Goal: Communication & Community: Ask a question

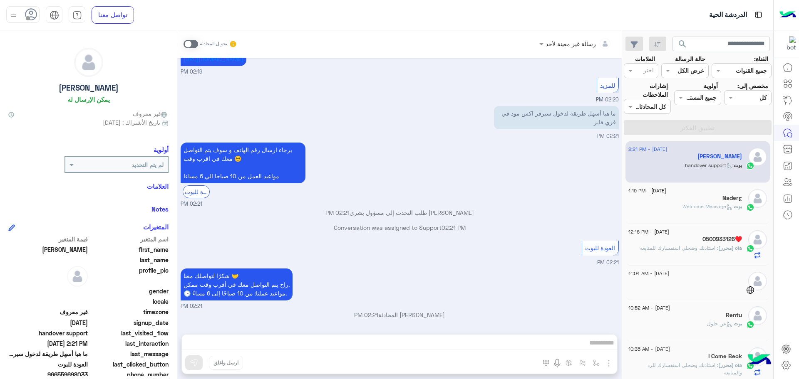
scroll to position [42, 0]
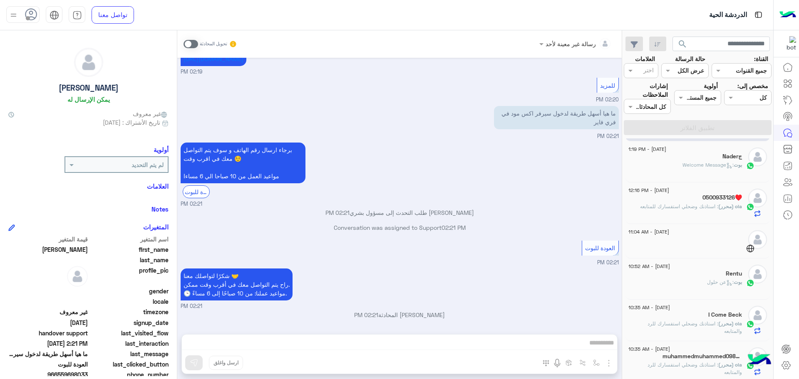
click at [724, 162] on span ": Welcome Message" at bounding box center [707, 165] width 51 height 6
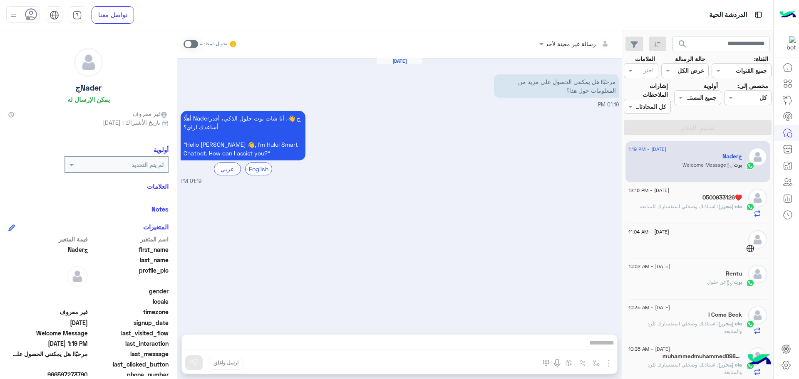
click at [669, 234] on span "8 September - 11:04 AM" at bounding box center [648, 231] width 41 height 7
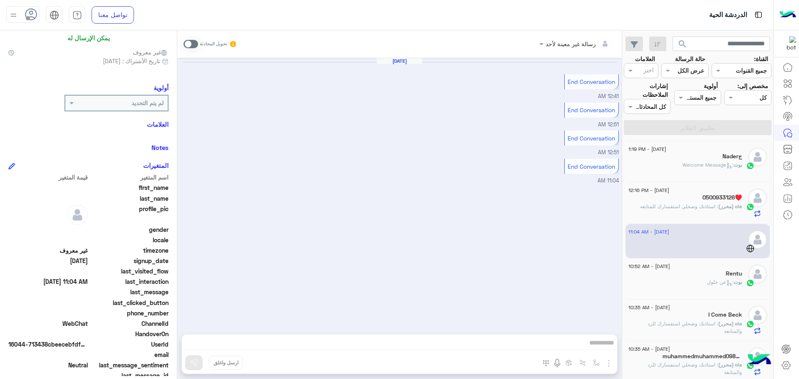
scroll to position [67, 0]
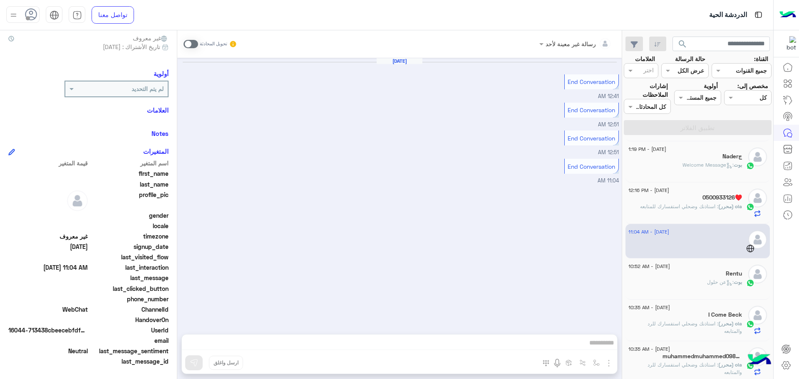
click at [708, 283] on span ": عن حلول" at bounding box center [720, 282] width 27 height 6
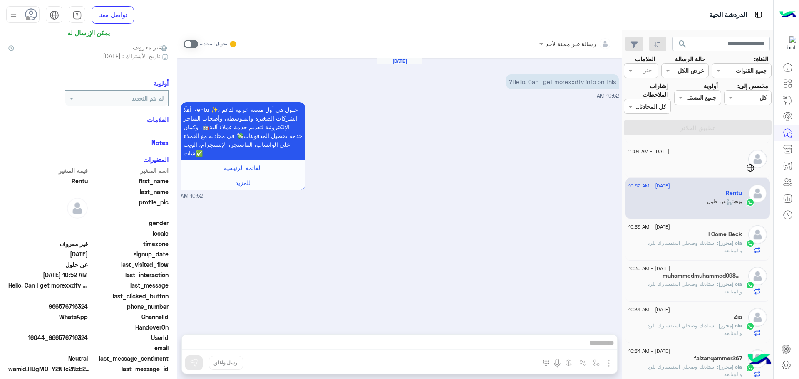
scroll to position [196, 0]
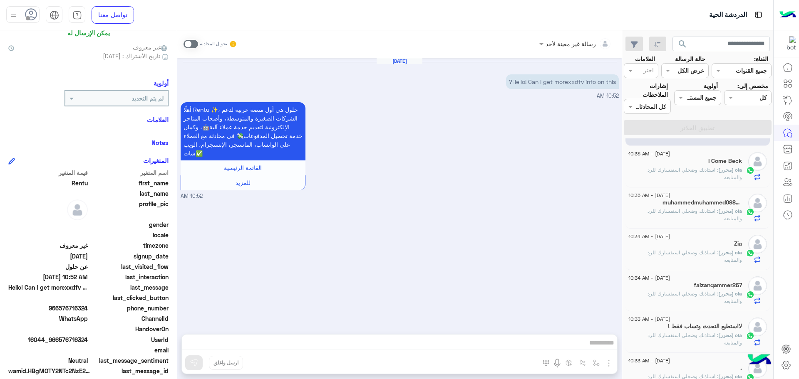
click at [711, 208] on span ": استاذنك وضحلي استفسارك للرد والمتابعه" at bounding box center [694, 215] width 94 height 14
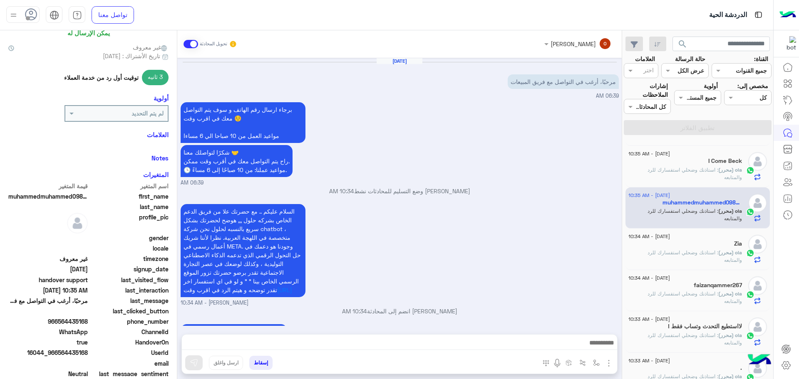
scroll to position [32, 0]
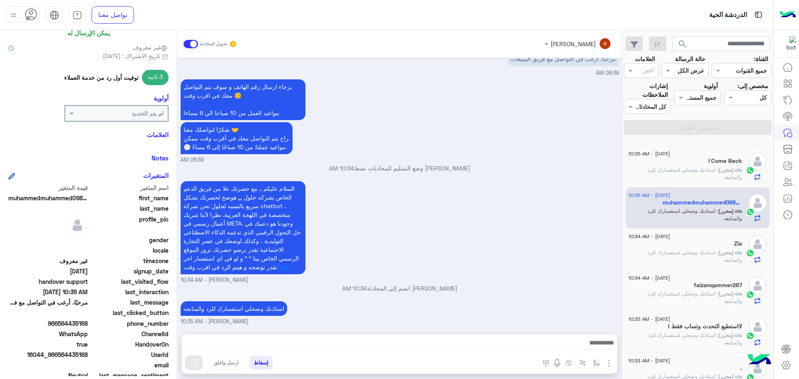
click at [712, 243] on div "Zia" at bounding box center [685, 244] width 114 height 9
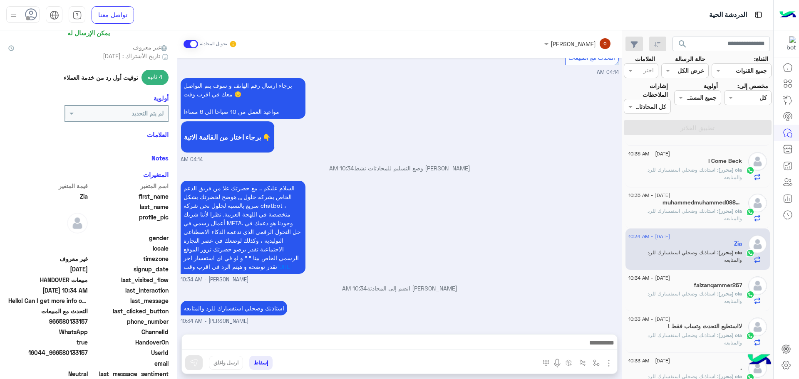
scroll to position [435, 0]
click at [686, 301] on p "ola (محرر) : استاذنك وضحلي استفسارك للرد والمتابعه" at bounding box center [685, 297] width 114 height 15
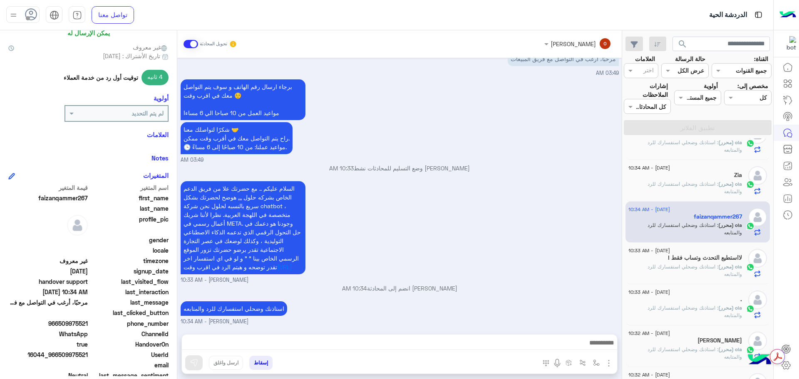
scroll to position [272, 0]
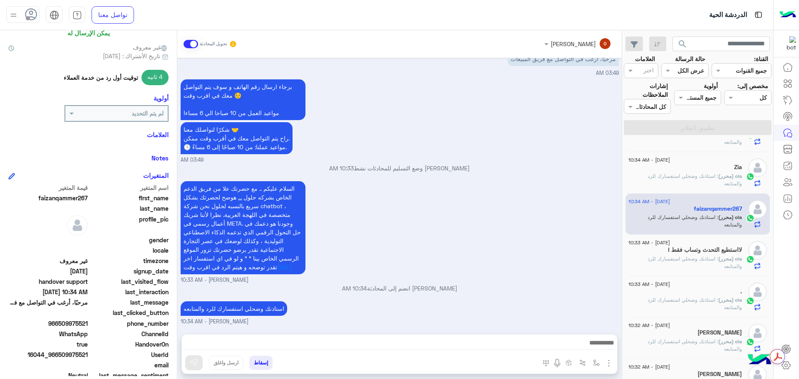
click at [693, 266] on p "ola (محرر) : استاذنك وضحلي استفسارك للرد والمتابعه" at bounding box center [685, 262] width 114 height 15
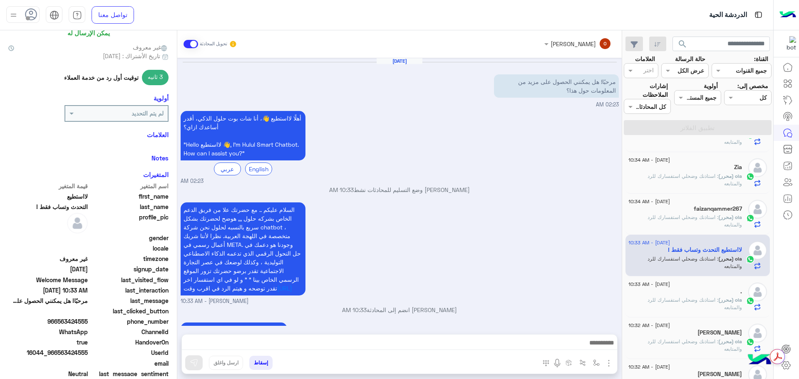
scroll to position [30, 0]
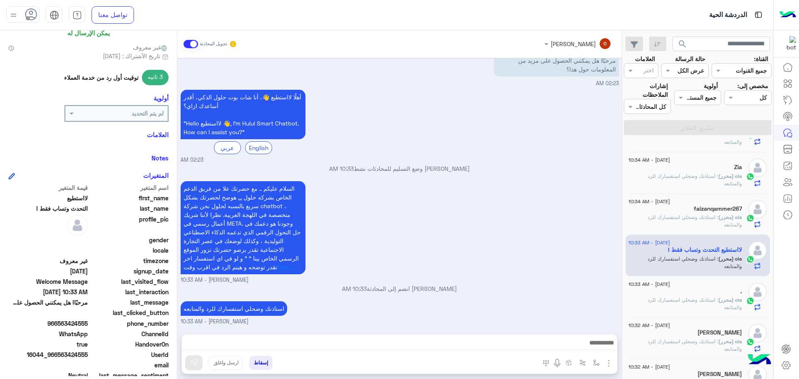
click at [690, 308] on p "ola (محرر) : استاذنك وضحلي استفسارك للرد والمتابعه" at bounding box center [685, 304] width 114 height 15
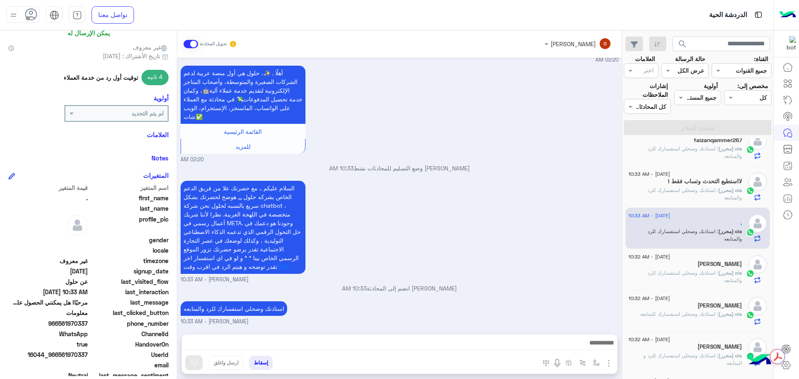
scroll to position [385, 0]
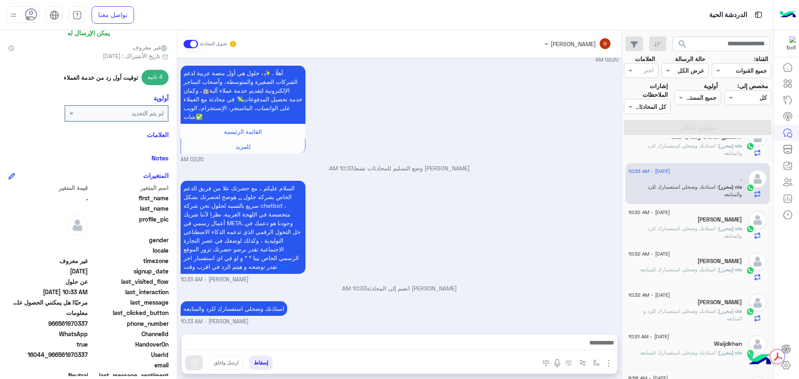
click at [722, 227] on span "ola (محرر)" at bounding box center [730, 229] width 24 height 6
